Goal: Task Accomplishment & Management: Manage account settings

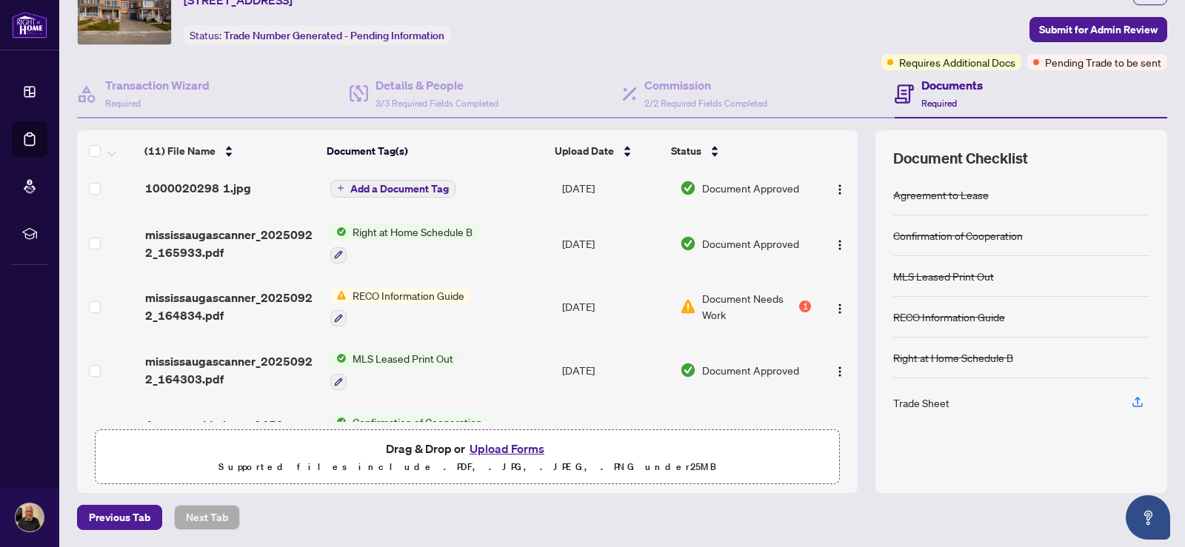
scroll to position [398, 0]
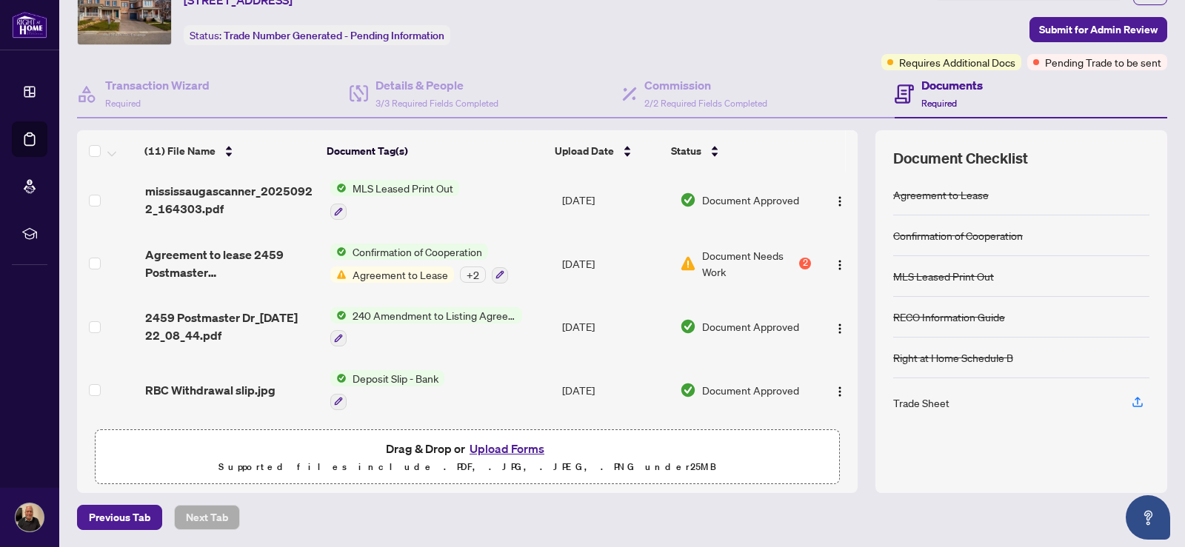
click at [430, 267] on span "Agreement to Lease" at bounding box center [400, 275] width 107 height 16
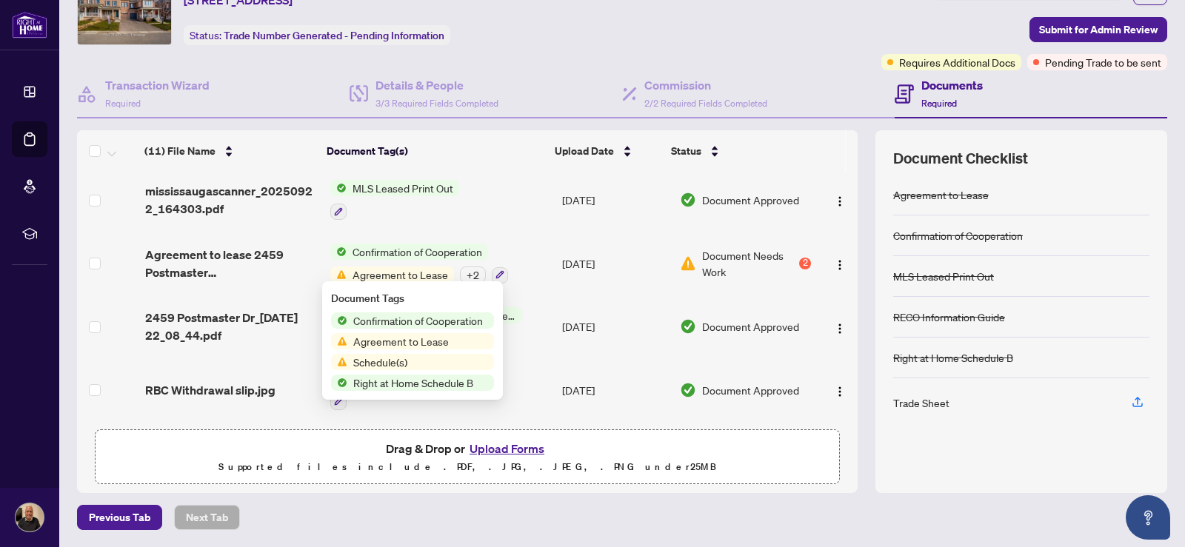
click at [430, 267] on span "Agreement to Lease" at bounding box center [400, 275] width 107 height 16
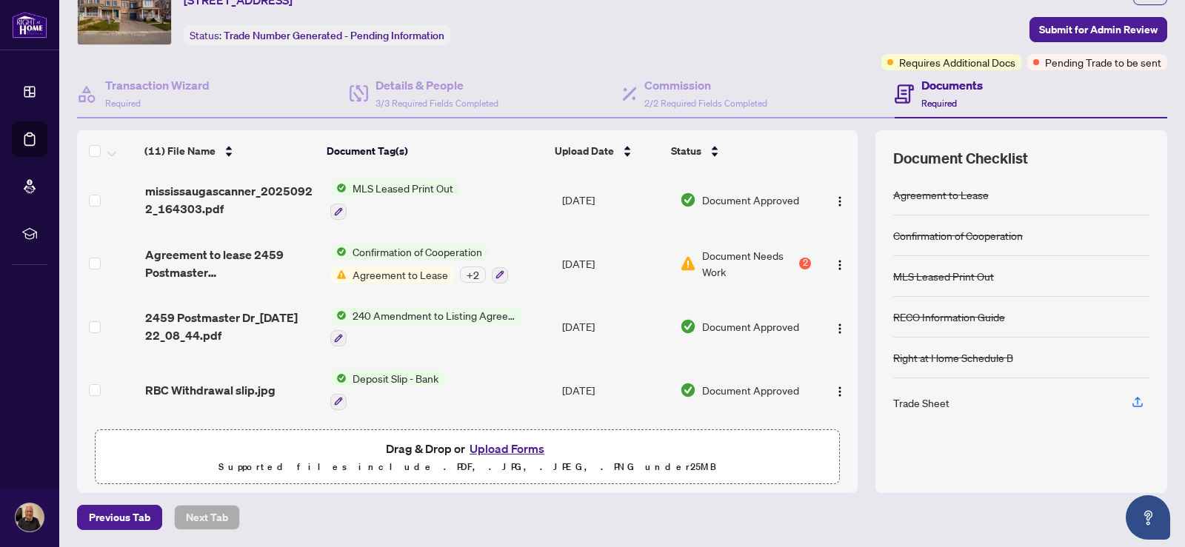
click at [430, 267] on span "Agreement to Lease" at bounding box center [400, 275] width 107 height 16
click at [427, 268] on span "Agreement to Lease" at bounding box center [400, 275] width 107 height 16
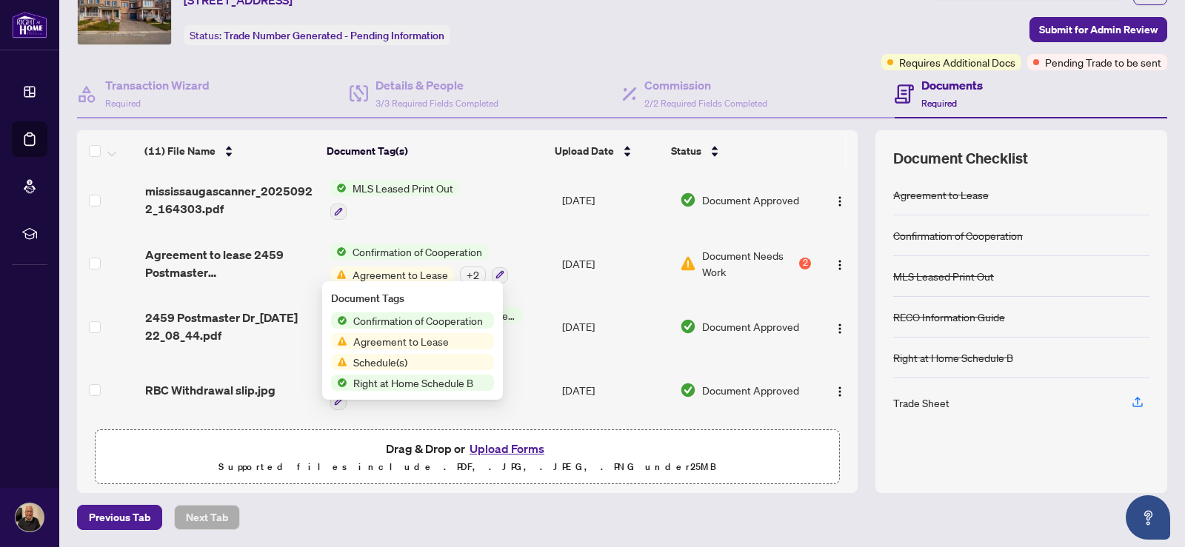
click at [412, 337] on span "Agreement to Lease" at bounding box center [400, 341] width 107 height 16
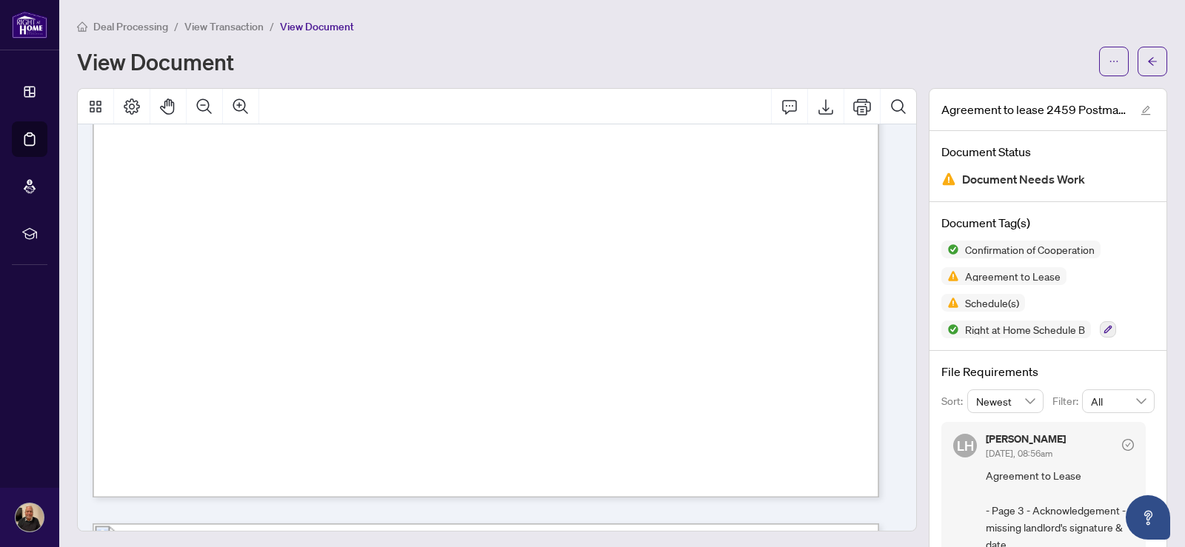
scroll to position [9008, 0]
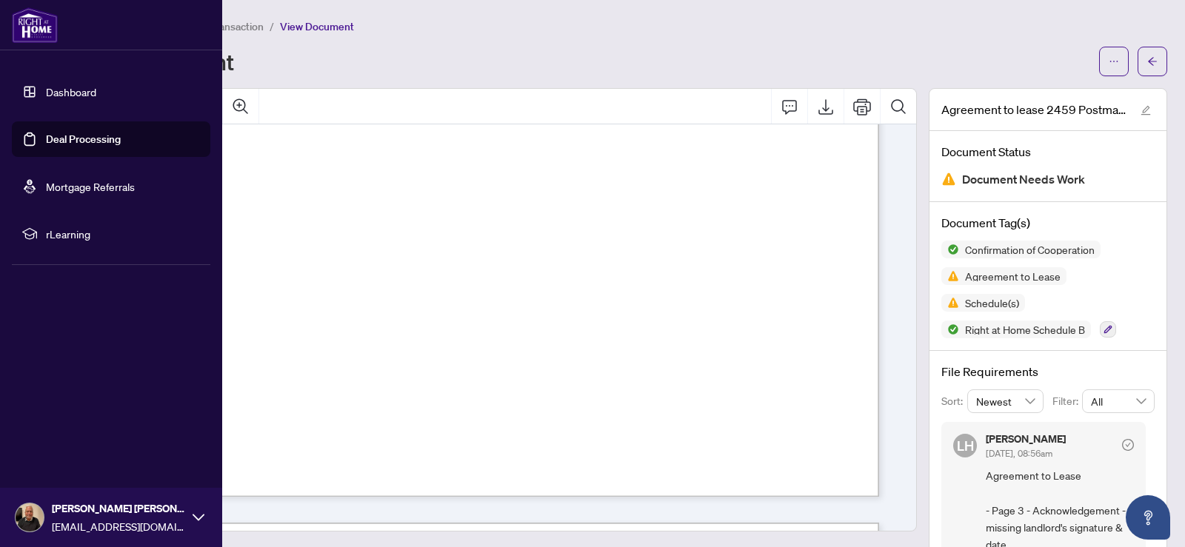
click at [74, 96] on link "Dashboard" at bounding box center [71, 91] width 50 height 13
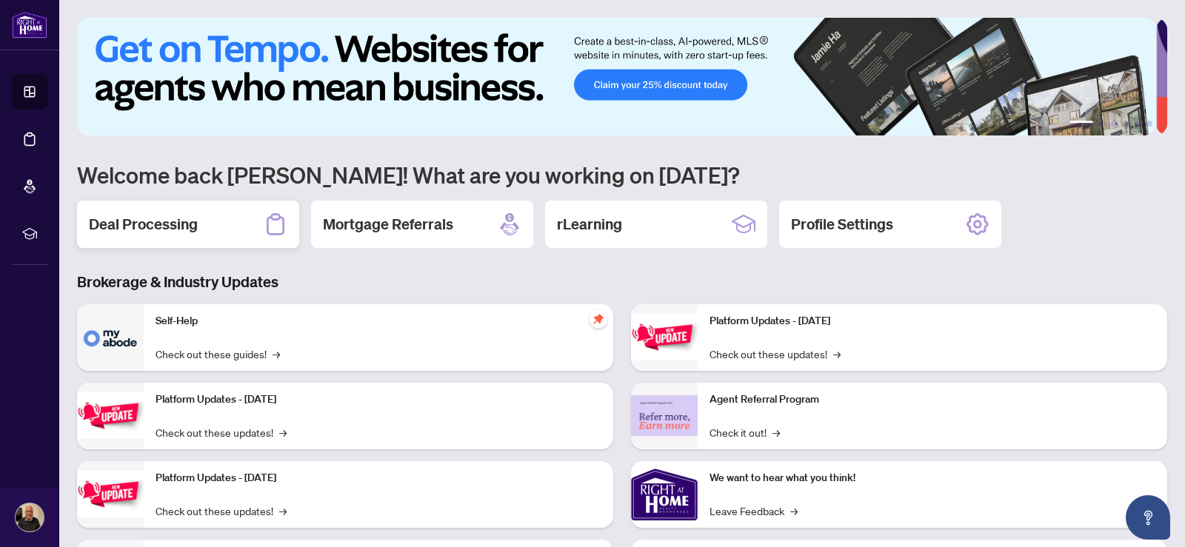
click at [149, 224] on h2 "Deal Processing" at bounding box center [143, 224] width 109 height 21
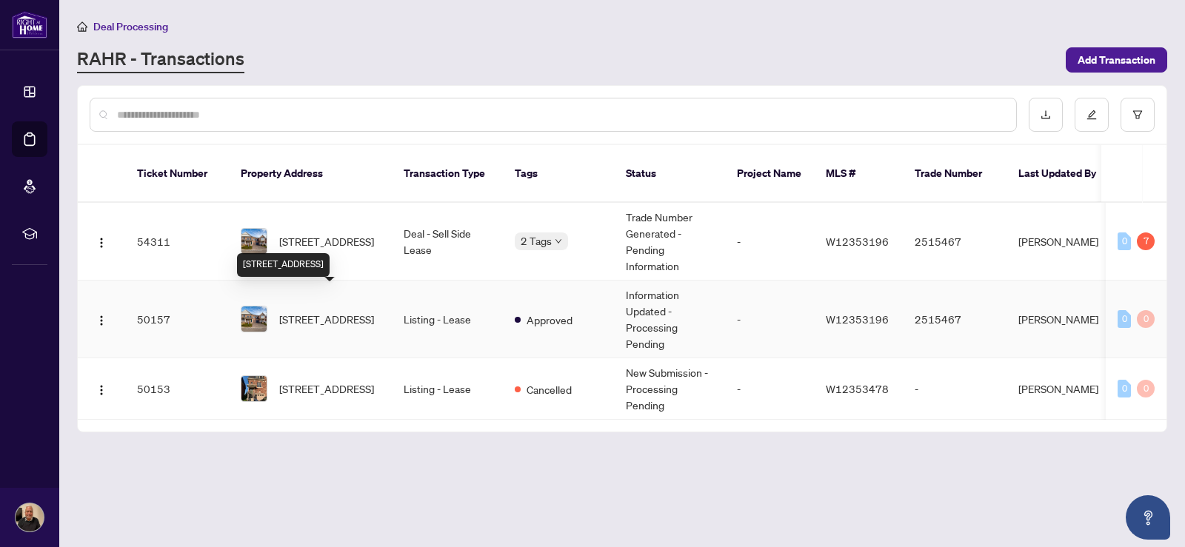
click at [363, 311] on span "[STREET_ADDRESS]" at bounding box center [326, 319] width 95 height 16
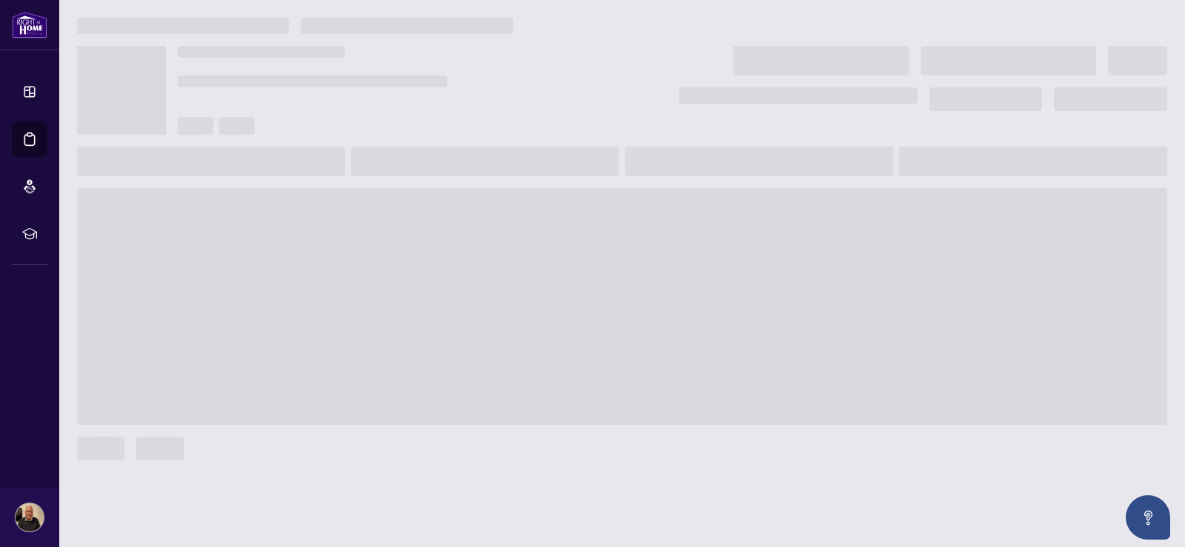
click at [363, 298] on span at bounding box center [622, 306] width 1090 height 237
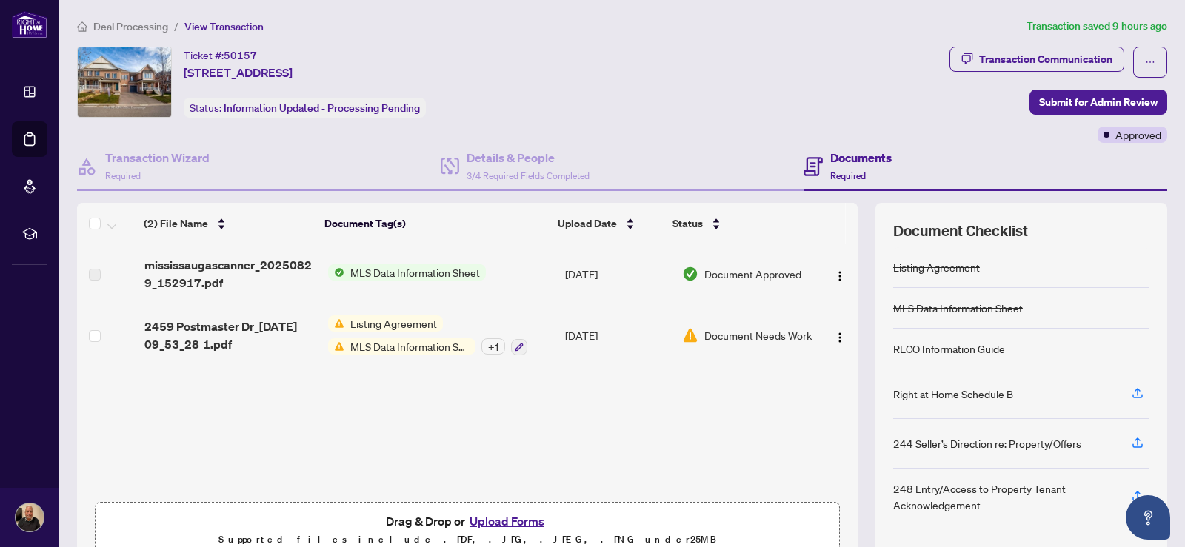
click at [395, 328] on span "Listing Agreement" at bounding box center [393, 323] width 98 height 16
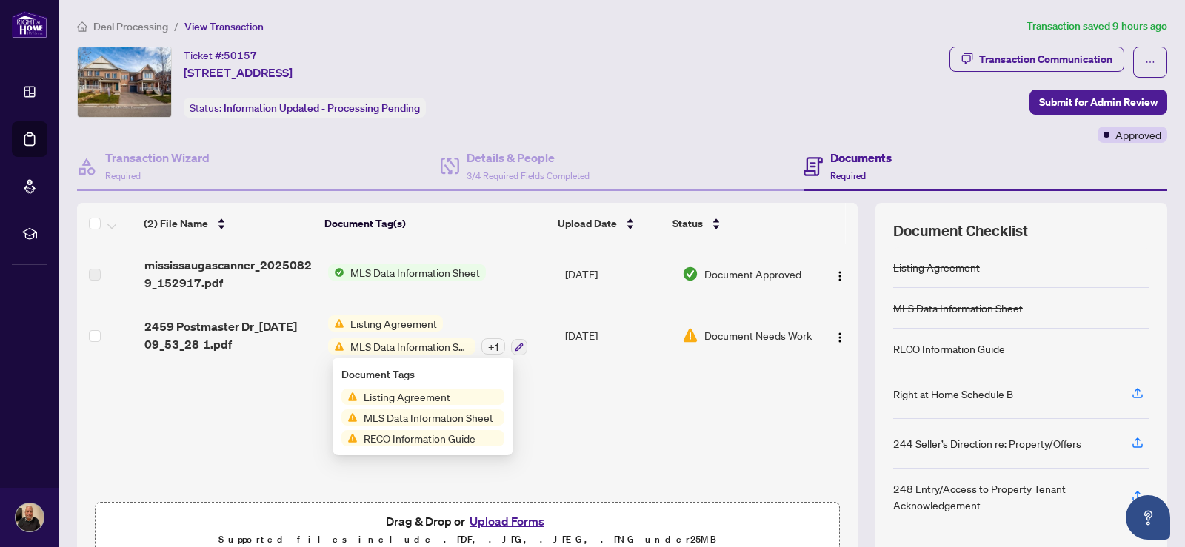
click at [415, 394] on span "Listing Agreement" at bounding box center [407, 397] width 98 height 16
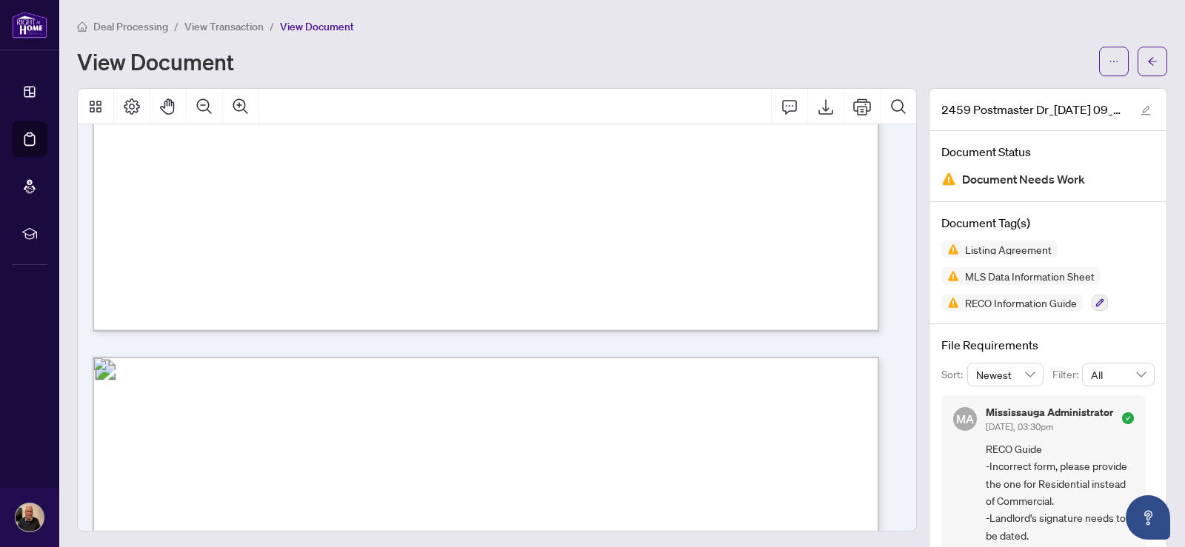
scroll to position [5000, 0]
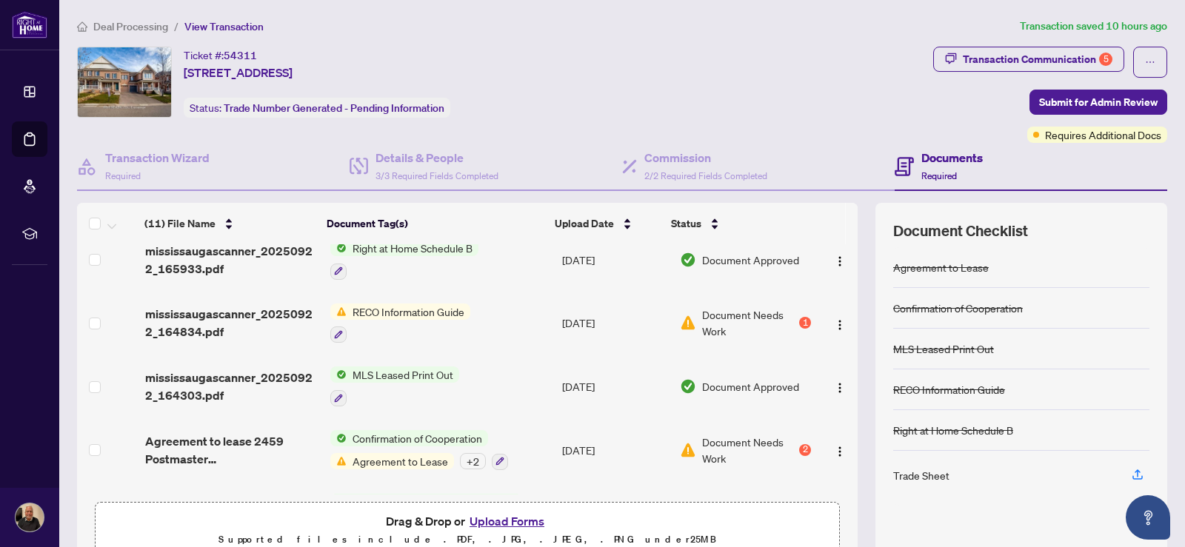
scroll to position [283, 0]
click at [432, 310] on span "RECO Information Guide" at bounding box center [409, 310] width 124 height 16
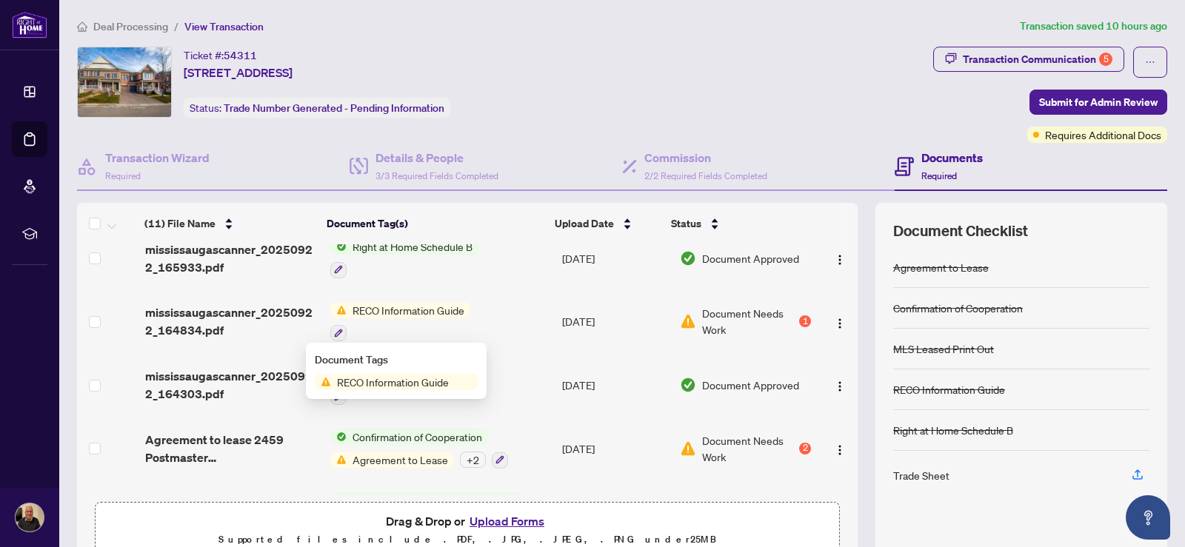
click at [412, 384] on span "RECO Information Guide" at bounding box center [393, 382] width 124 height 16
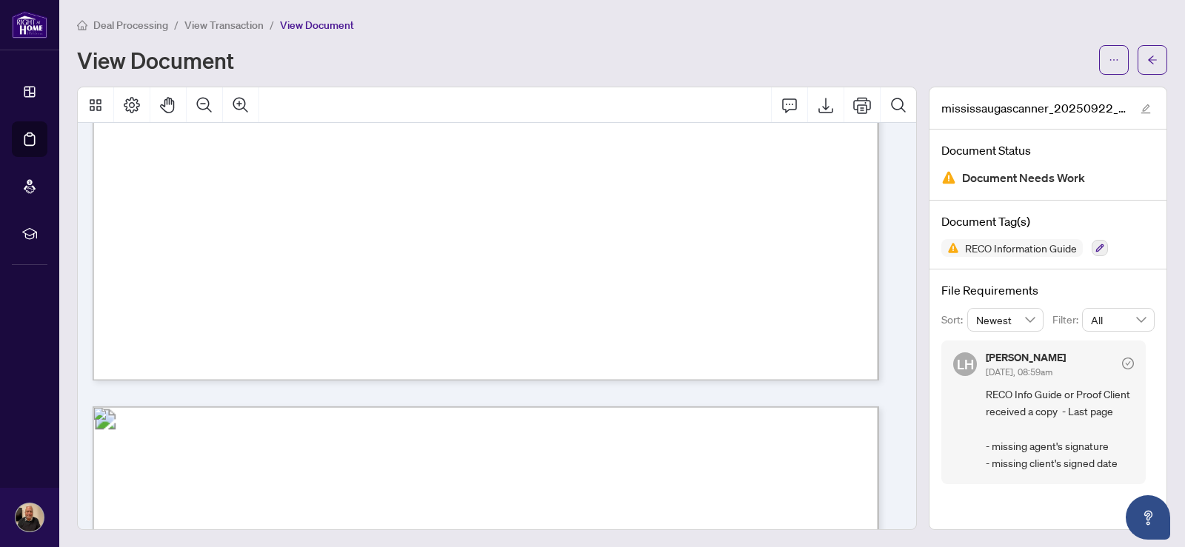
scroll to position [5986, 0]
